Goal: Find specific page/section: Find specific page/section

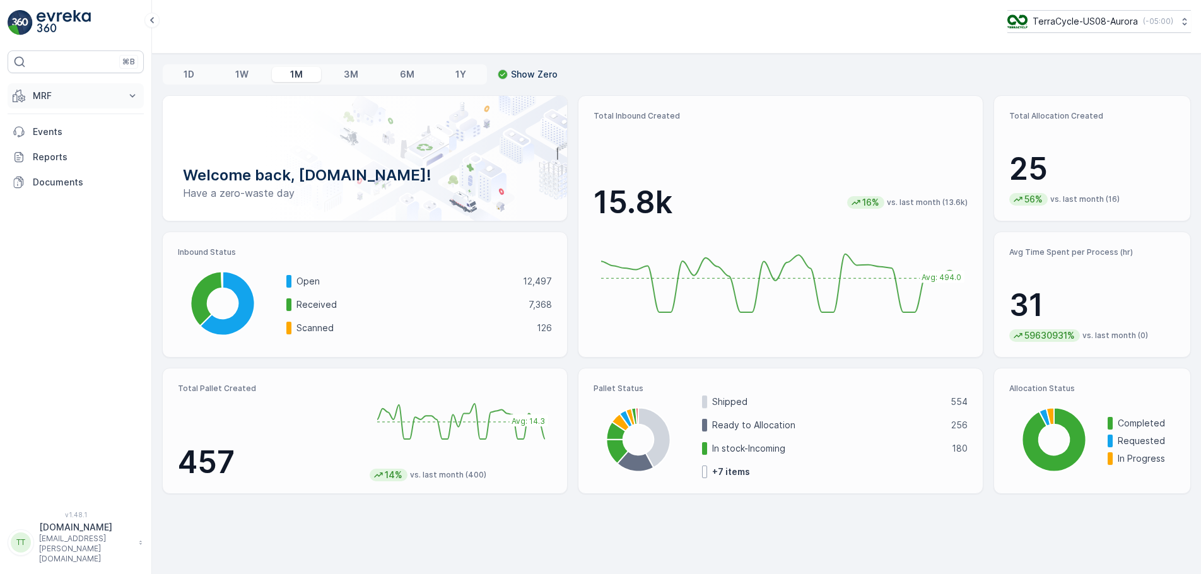
click at [80, 100] on p "MRF" at bounding box center [76, 96] width 86 height 13
click at [55, 138] on p "Inbound" at bounding box center [49, 135] width 34 height 13
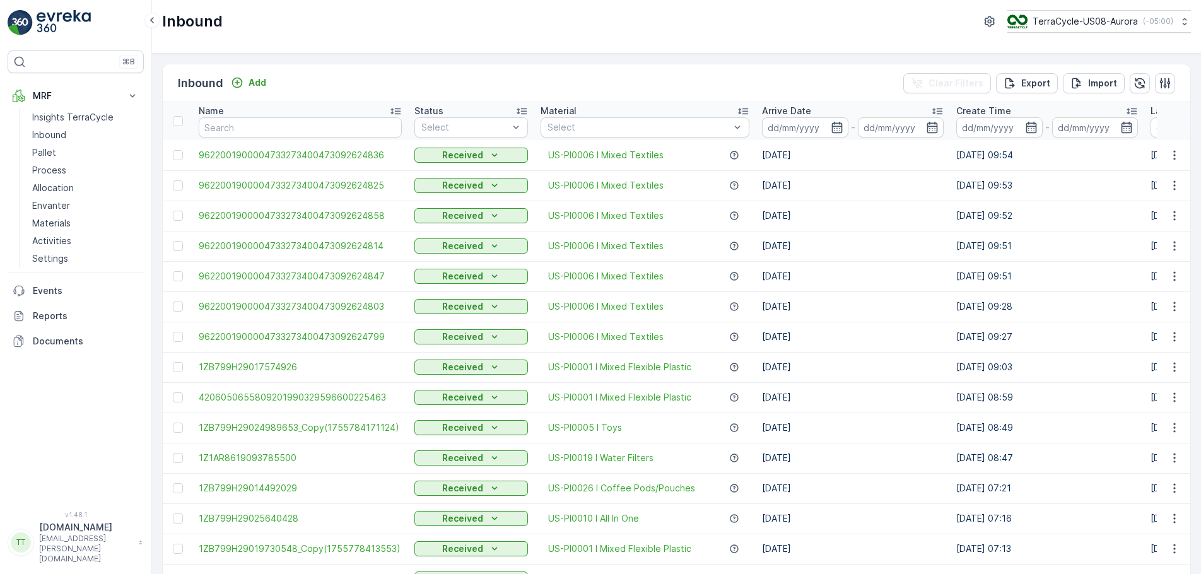
click at [310, 126] on input "text" at bounding box center [300, 127] width 203 height 20
paste input "1749075774051753"
type input "1749075774051753"
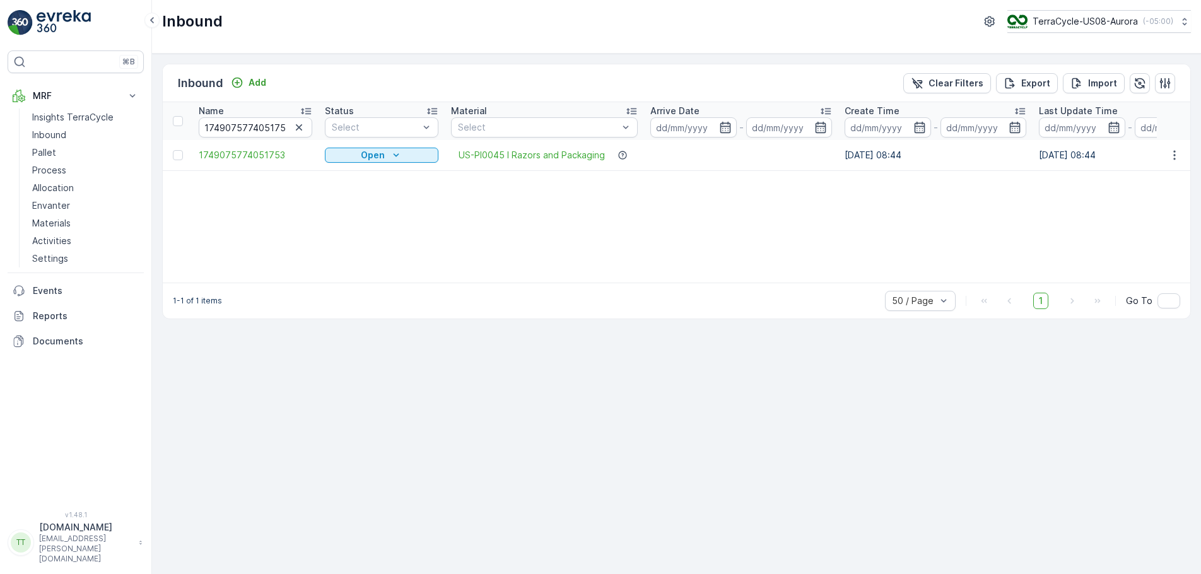
scroll to position [0, 6]
